Goal: Check status: Check status

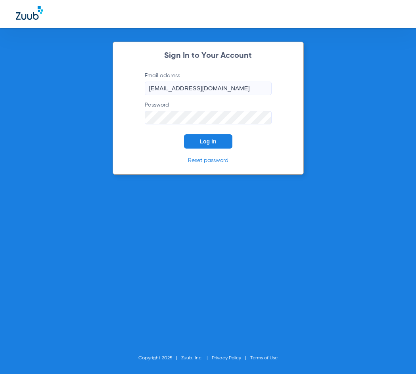
click at [210, 139] on span "Log In" at bounding box center [208, 141] width 17 height 6
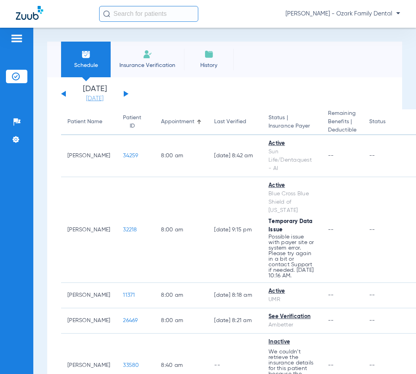
click at [107, 98] on link "[DATE]" at bounding box center [95, 99] width 48 height 8
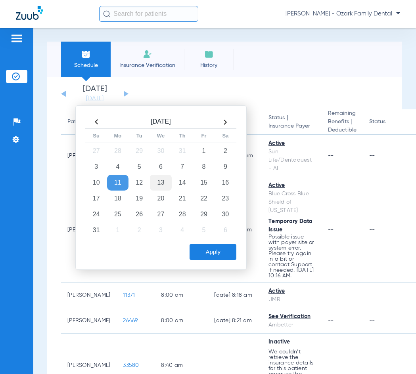
click at [159, 181] on td "13" at bounding box center [160, 183] width 21 height 16
click at [224, 256] on button "Apply" at bounding box center [212, 252] width 47 height 16
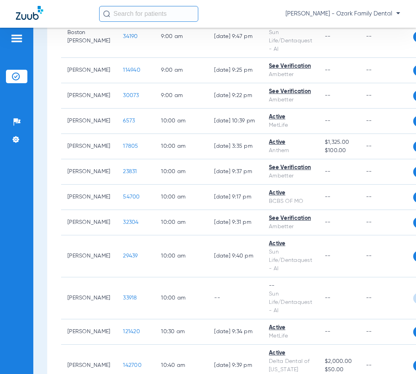
scroll to position [555, 0]
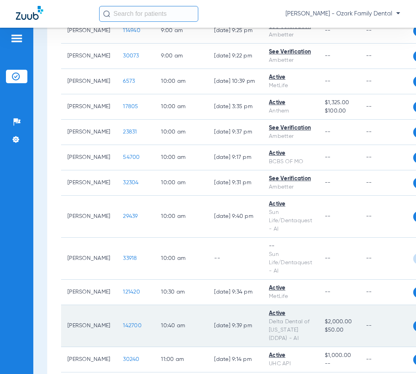
click at [131, 324] on span "142700" at bounding box center [132, 326] width 19 height 6
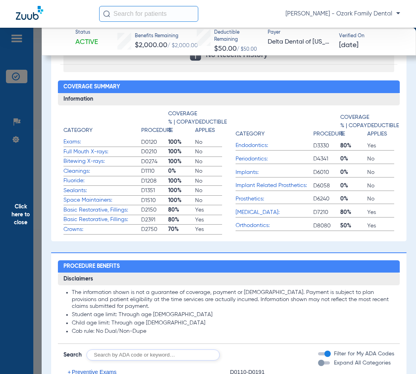
scroll to position [277, 0]
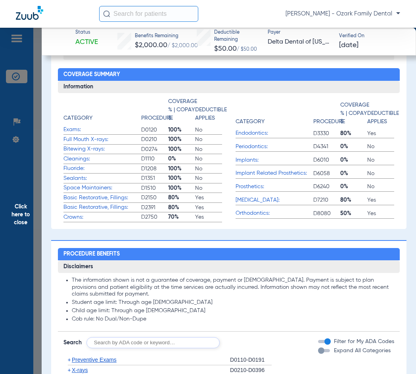
click at [163, 210] on span "D2391" at bounding box center [154, 208] width 27 height 8
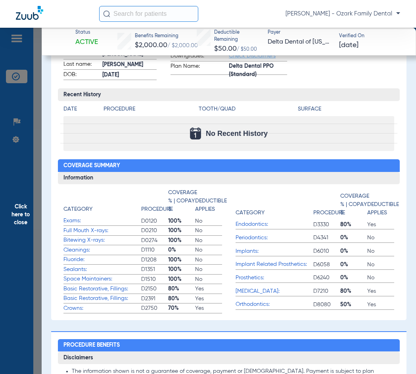
scroll to position [198, 0]
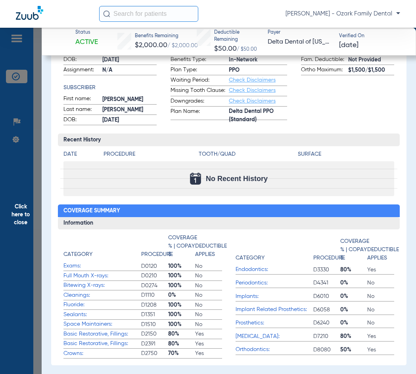
scroll to position [153, 0]
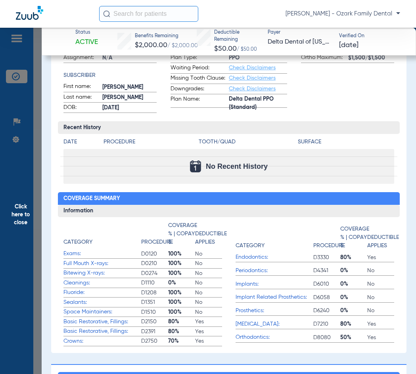
click at [367, 295] on span "No" at bounding box center [380, 298] width 27 height 8
